Goal: Find contact information: Find contact information

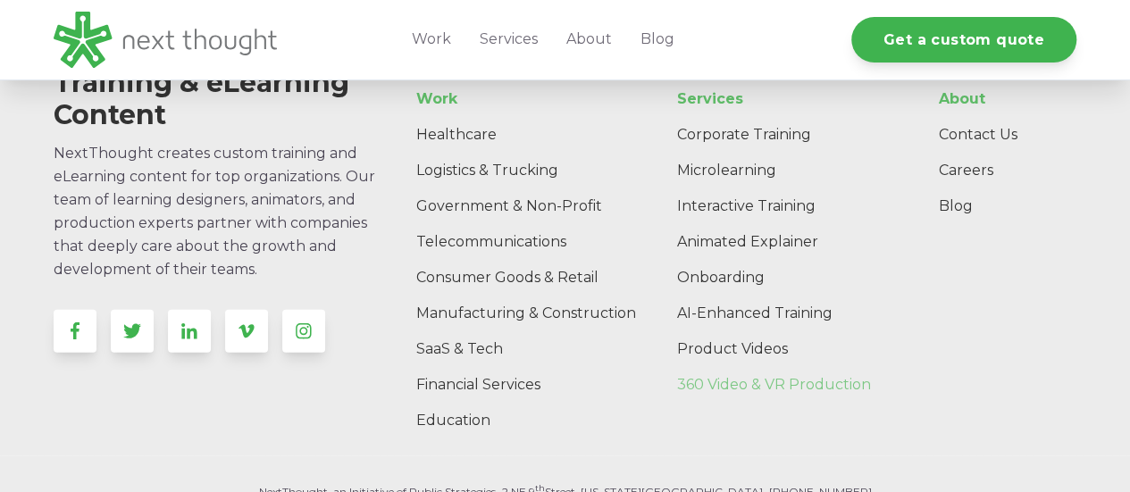
scroll to position [5356, 0]
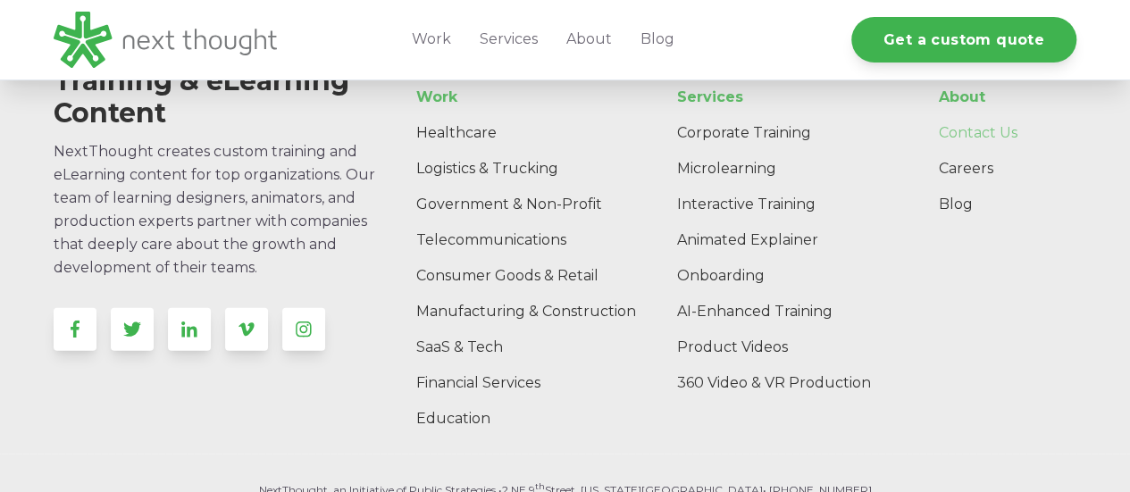
click at [982, 129] on link "Contact Us" at bounding box center [999, 133] width 153 height 36
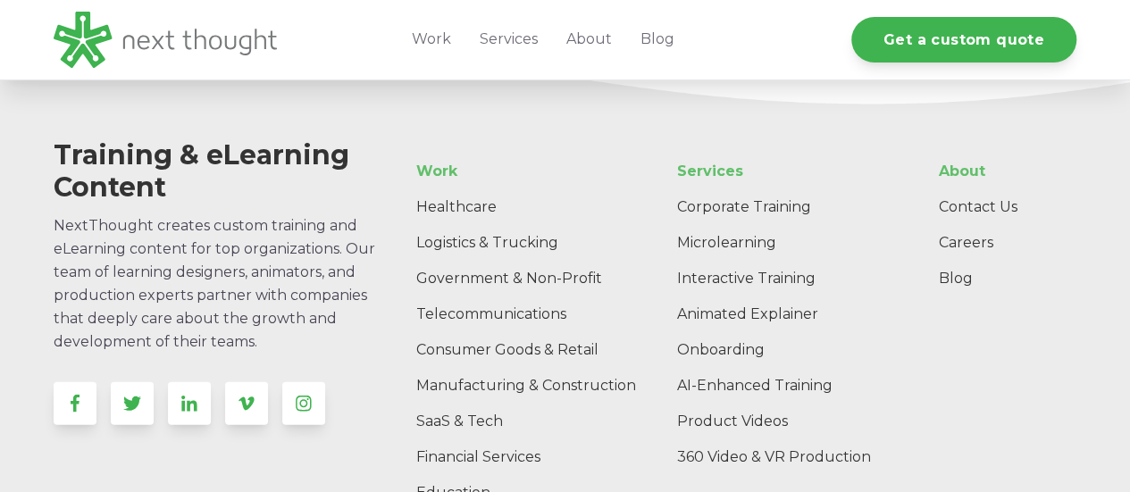
scroll to position [2193, 0]
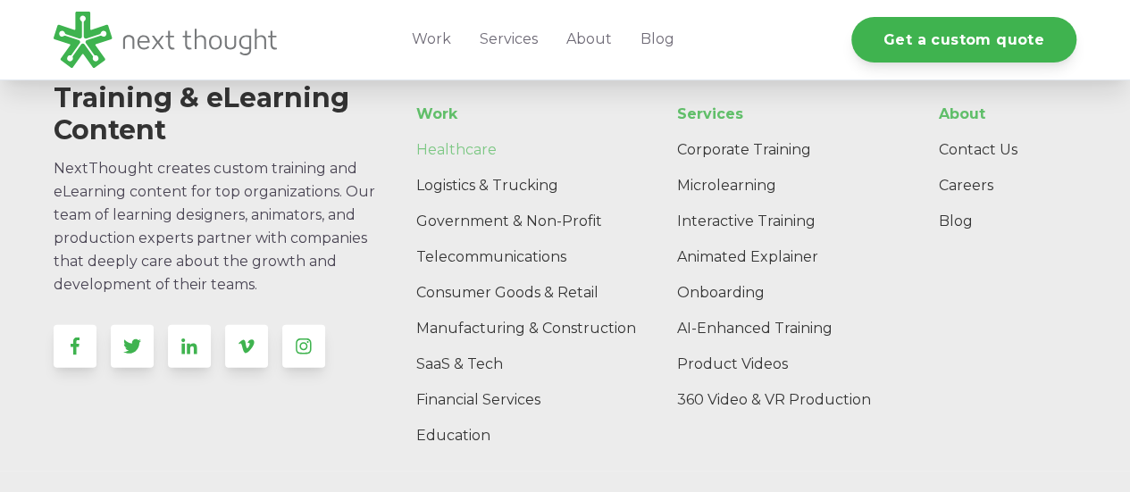
click at [444, 141] on link "Healthcare" at bounding box center [536, 150] width 268 height 36
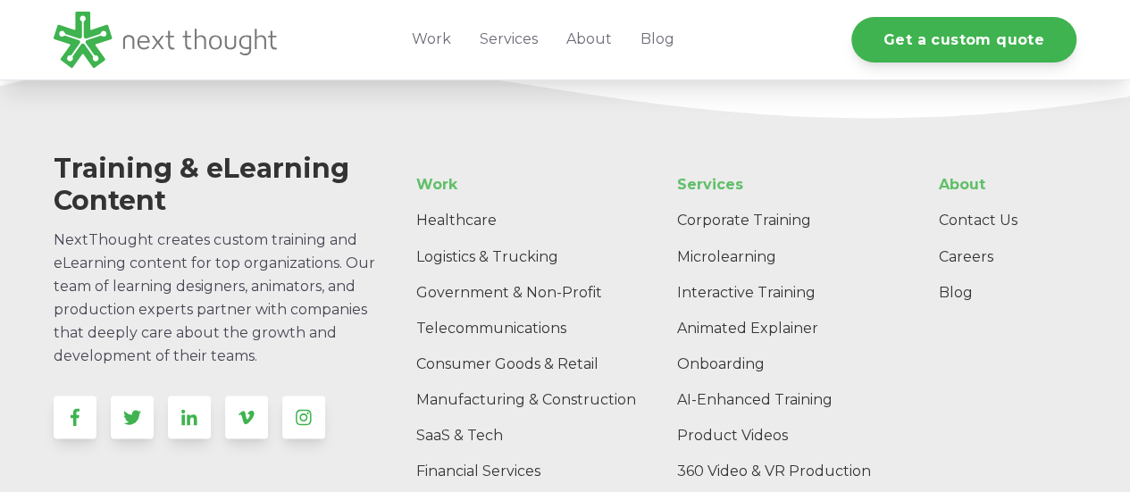
scroll to position [4845, 0]
click at [993, 215] on link "Contact Us" at bounding box center [999, 220] width 153 height 36
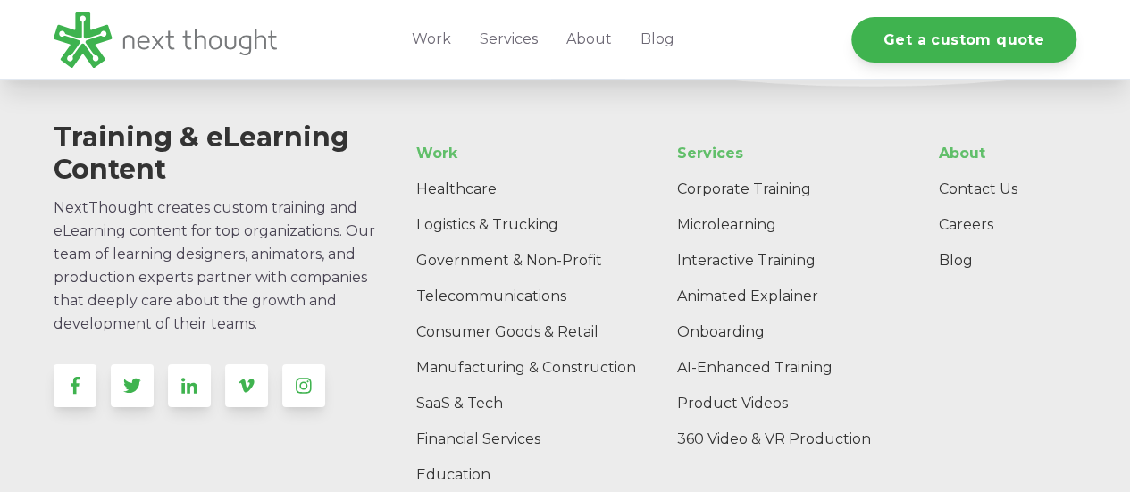
scroll to position [2886, 0]
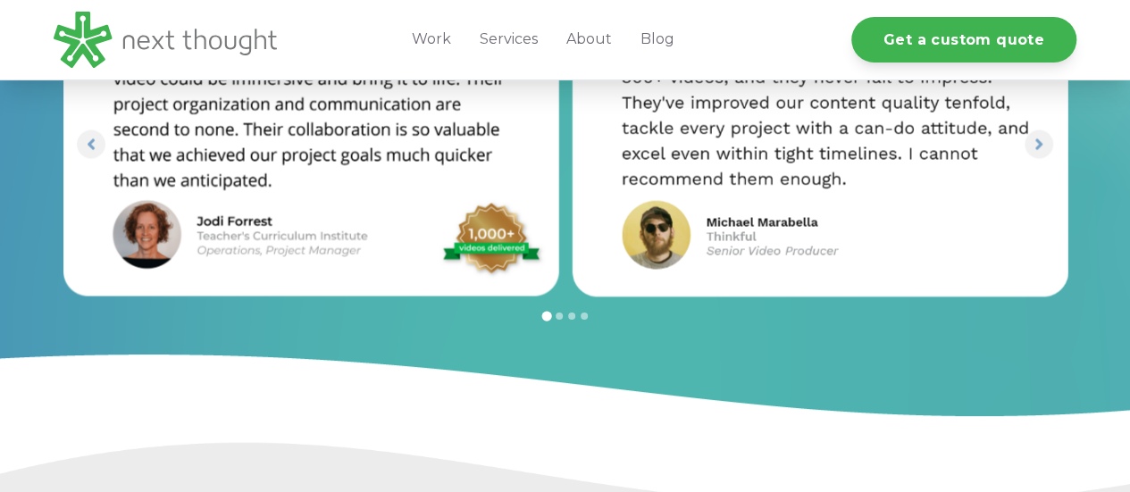
scroll to position [1738, 0]
